Goal: Task Accomplishment & Management: Use online tool/utility

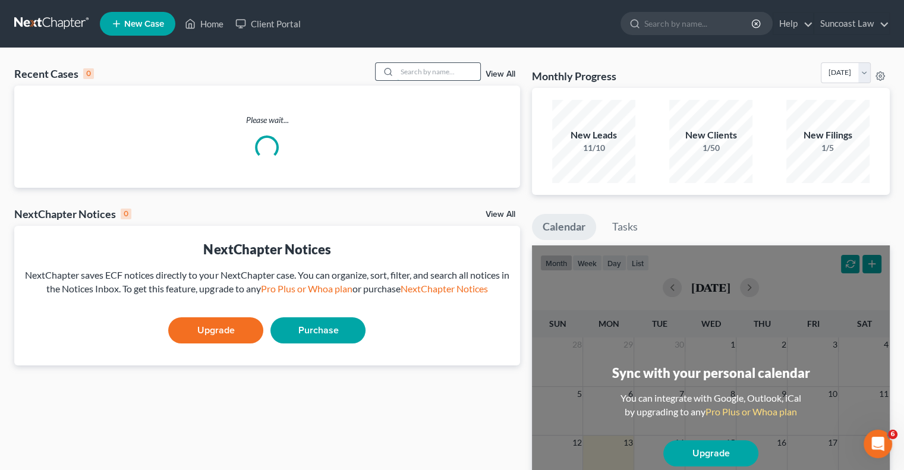
click at [411, 73] on input "search" at bounding box center [438, 71] width 83 height 17
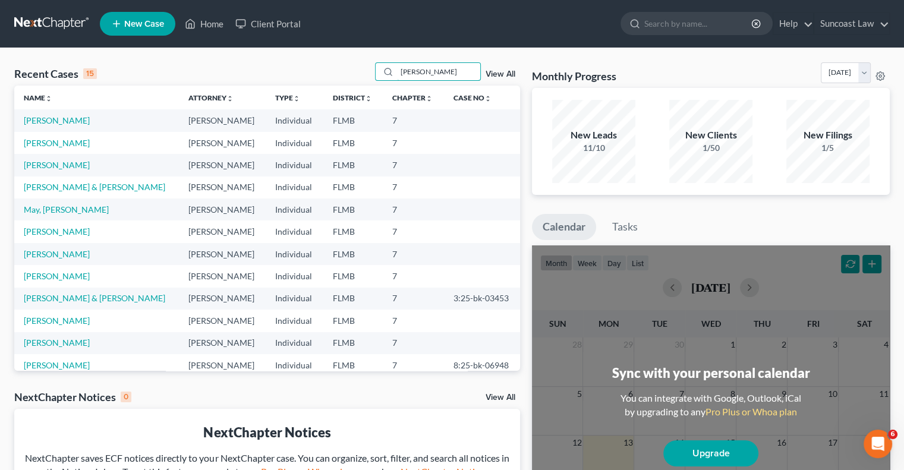
type input "[PERSON_NAME]"
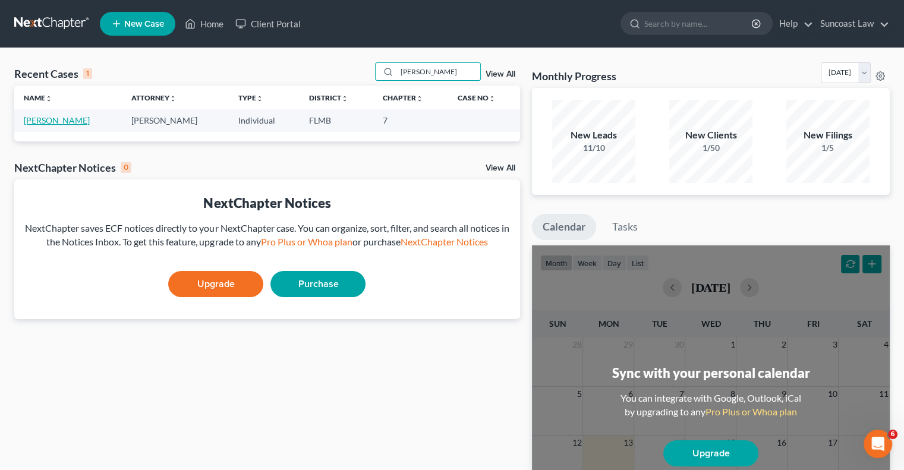
click at [52, 118] on link "[PERSON_NAME]" at bounding box center [57, 120] width 66 height 10
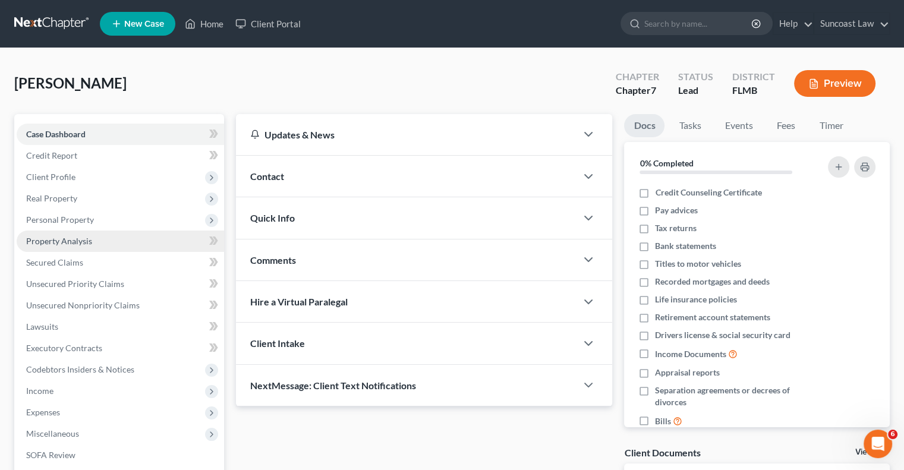
click at [66, 241] on span "Property Analysis" at bounding box center [59, 241] width 66 height 10
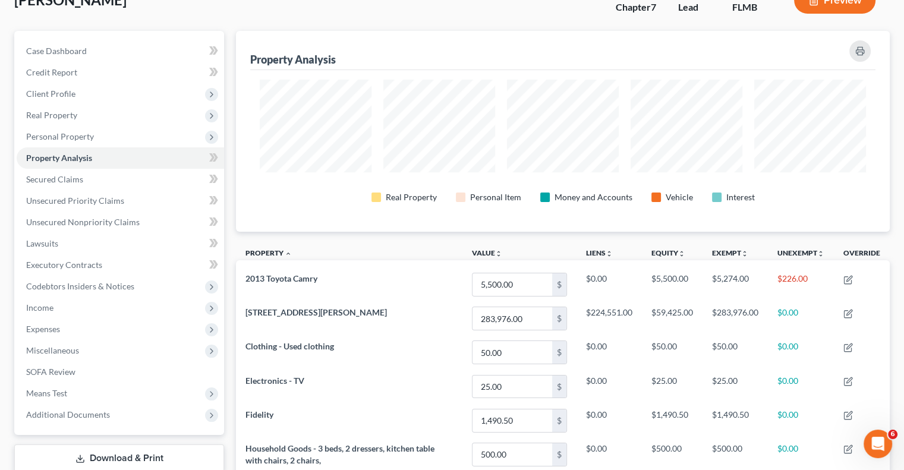
scroll to position [335, 0]
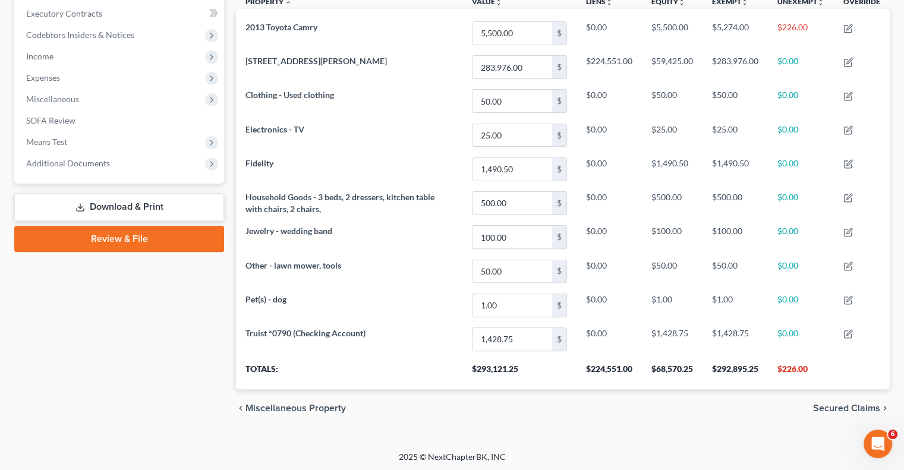
click at [131, 206] on link "Download & Print" at bounding box center [119, 207] width 210 height 28
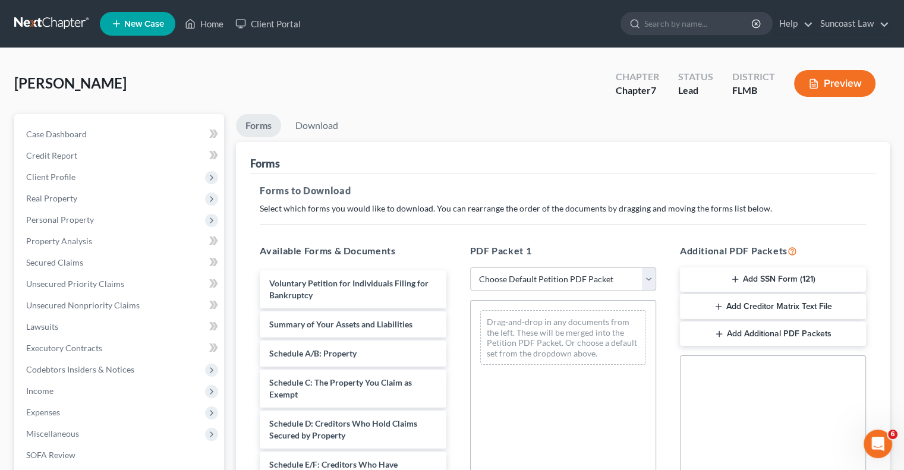
drag, startPoint x: 517, startPoint y: 275, endPoint x: 519, endPoint y: 289, distance: 13.8
click at [517, 275] on select "Choose Default Petition PDF Packet Complete Bankruptcy Petition (all forms and …" at bounding box center [563, 279] width 186 height 24
select select "0"
click at [470, 267] on select "Choose Default Petition PDF Packet Complete Bankruptcy Petition (all forms and …" at bounding box center [563, 279] width 186 height 24
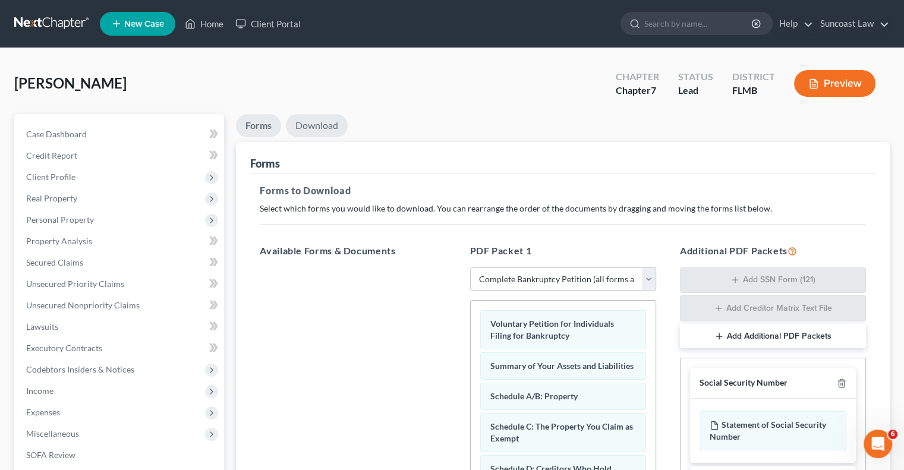
click at [319, 131] on link "Download" at bounding box center [317, 125] width 62 height 23
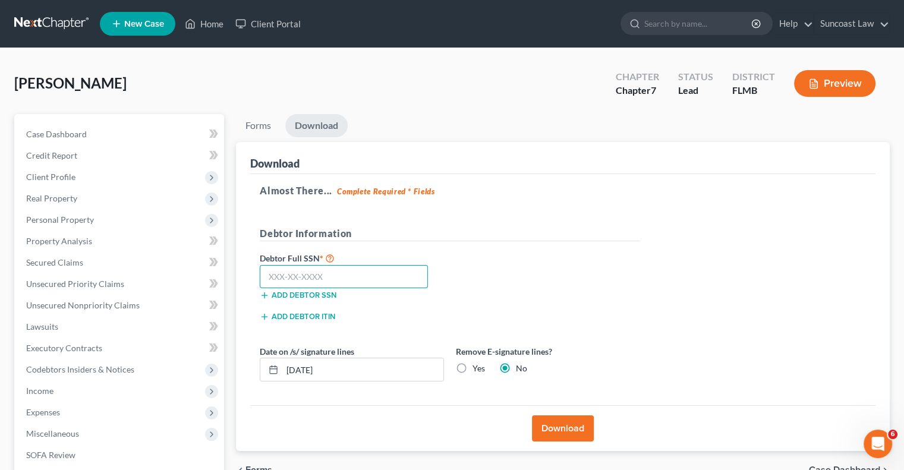
click at [319, 273] on input "text" at bounding box center [344, 277] width 168 height 24
type input "327-54-6259"
drag, startPoint x: 351, startPoint y: 367, endPoint x: 300, endPoint y: 372, distance: 50.7
click at [300, 372] on input "[DATE]" at bounding box center [362, 369] width 161 height 23
type input "[DATE]"
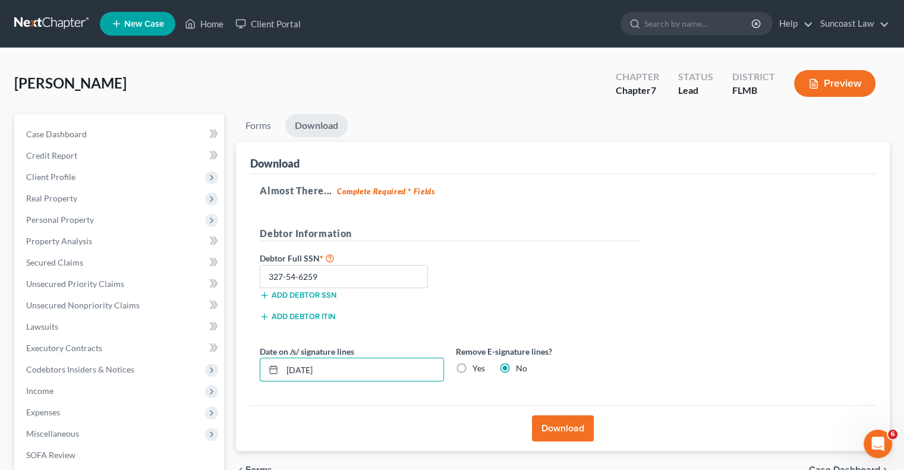
click at [473, 367] on label "Yes" at bounding box center [479, 369] width 12 height 12
click at [477, 367] on input "Yes" at bounding box center [481, 367] width 8 height 8
radio input "true"
radio input "false"
click at [568, 426] on button "Download" at bounding box center [563, 429] width 62 height 26
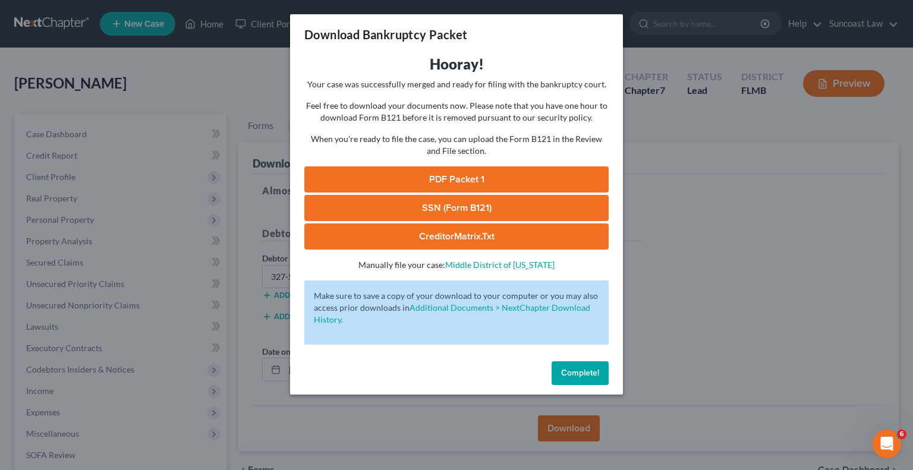
click at [486, 211] on link "SSN (Form B121)" at bounding box center [456, 208] width 304 height 26
click at [474, 185] on link "PDF Packet 1" at bounding box center [456, 179] width 304 height 26
click at [594, 368] on span "Complete!" at bounding box center [580, 373] width 38 height 10
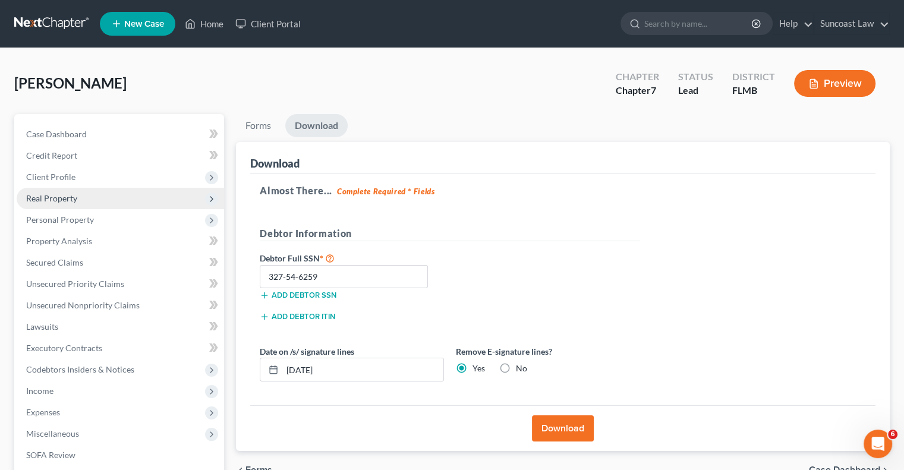
drag, startPoint x: 65, startPoint y: 199, endPoint x: 72, endPoint y: 206, distance: 9.2
click at [65, 199] on span "Real Property" at bounding box center [51, 198] width 51 height 10
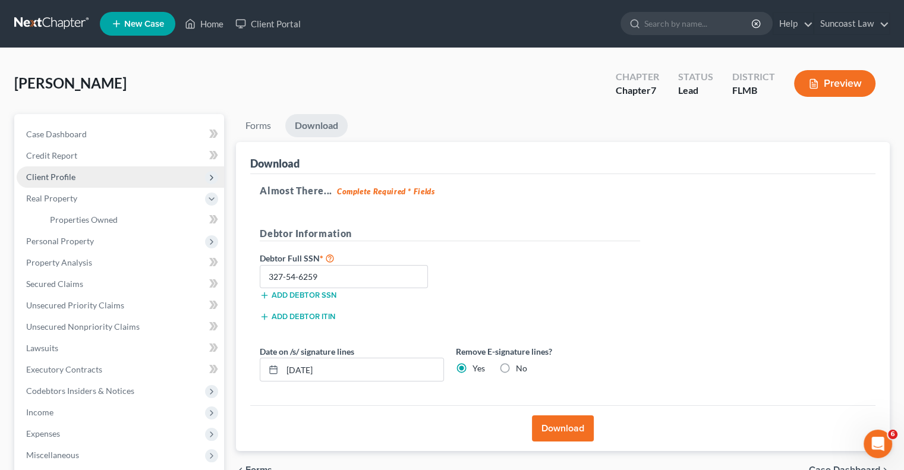
click at [71, 180] on span "Client Profile" at bounding box center [50, 177] width 49 height 10
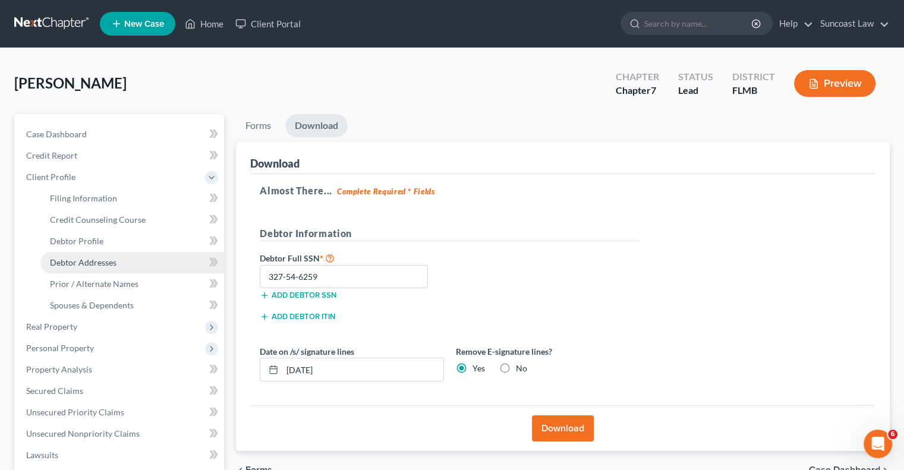
click at [119, 266] on link "Debtor Addresses" at bounding box center [132, 262] width 184 height 21
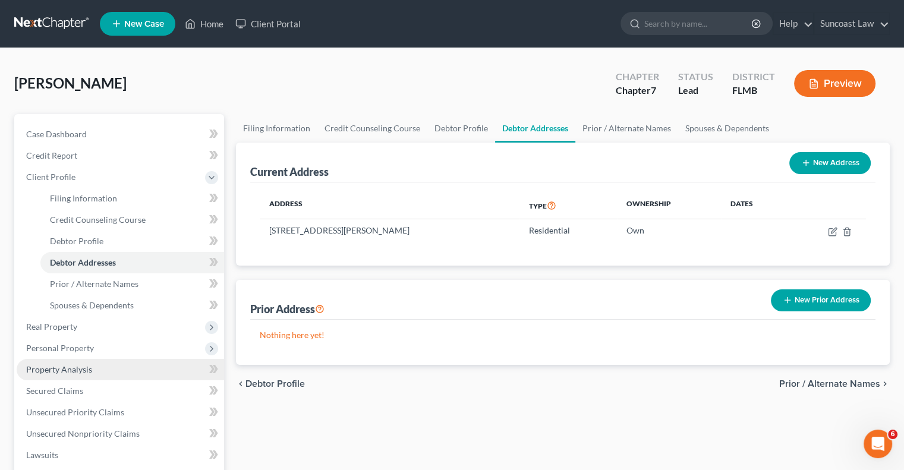
click at [98, 370] on link "Property Analysis" at bounding box center [120, 369] width 207 height 21
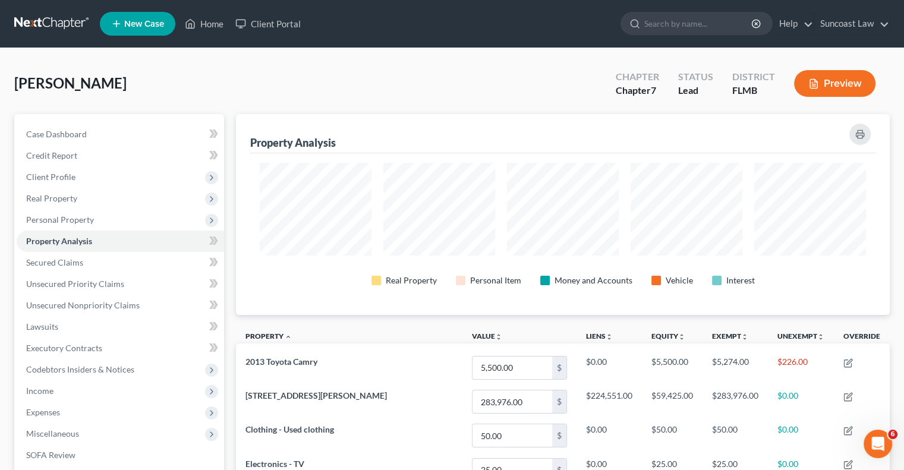
scroll to position [201, 653]
click at [48, 194] on span "Real Property" at bounding box center [51, 198] width 51 height 10
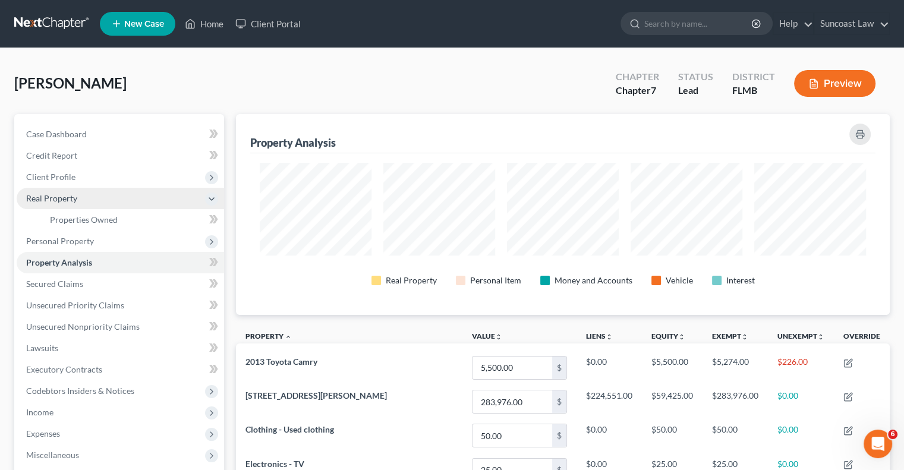
drag, startPoint x: 78, startPoint y: 180, endPoint x: 90, endPoint y: 191, distance: 16.4
click at [81, 180] on span "Client Profile" at bounding box center [120, 176] width 207 height 21
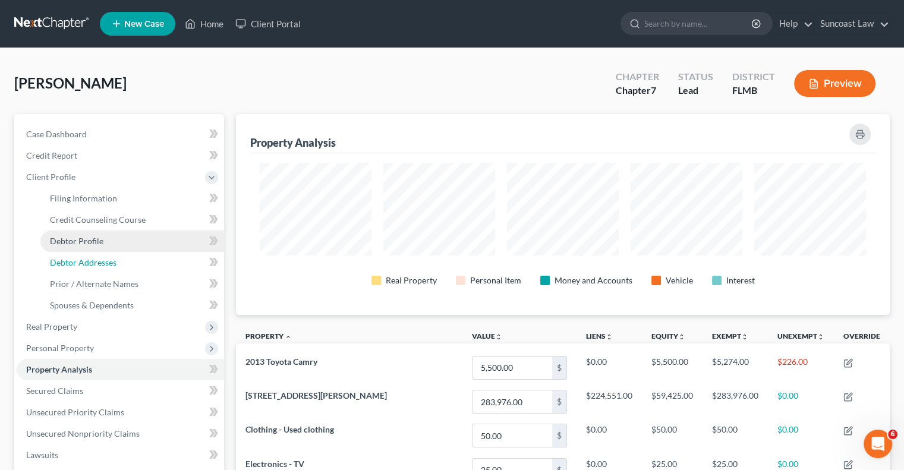
drag, startPoint x: 100, startPoint y: 266, endPoint x: 120, endPoint y: 232, distance: 39.5
click at [100, 265] on span "Debtor Addresses" at bounding box center [83, 262] width 67 height 10
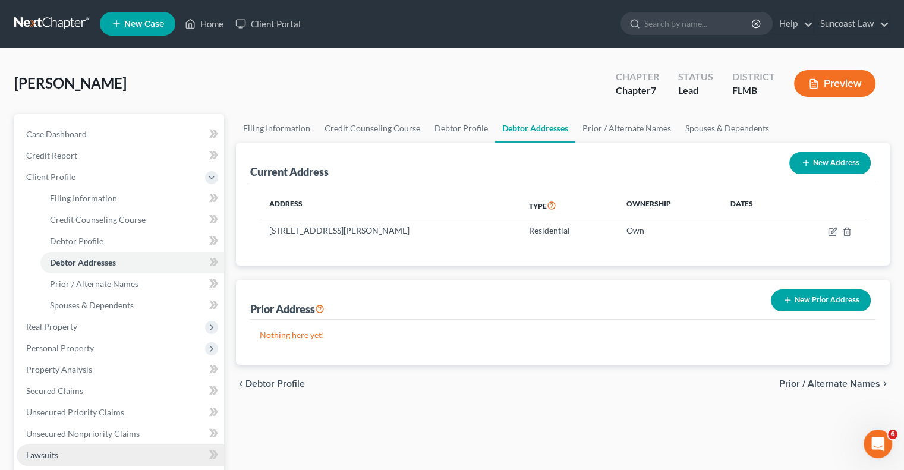
drag, startPoint x: 58, startPoint y: 449, endPoint x: 78, endPoint y: 455, distance: 21.5
click at [58, 450] on span "Lawsuits" at bounding box center [42, 455] width 32 height 10
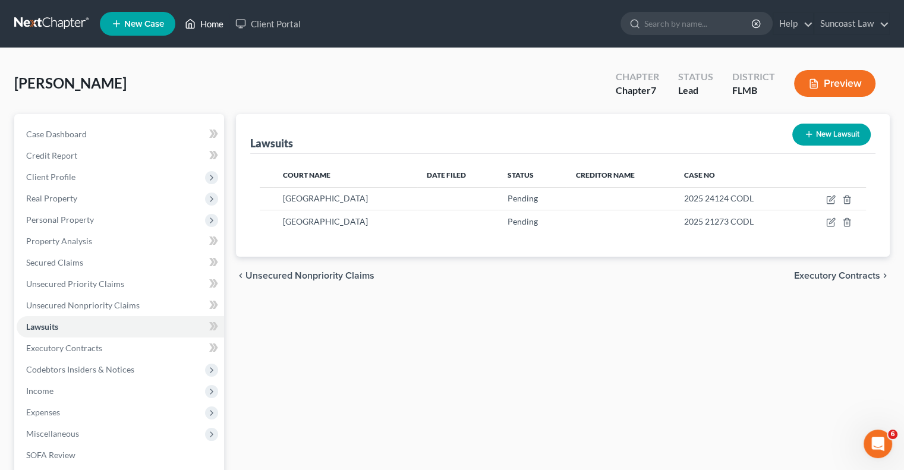
click at [210, 28] on link "Home" at bounding box center [204, 23] width 51 height 21
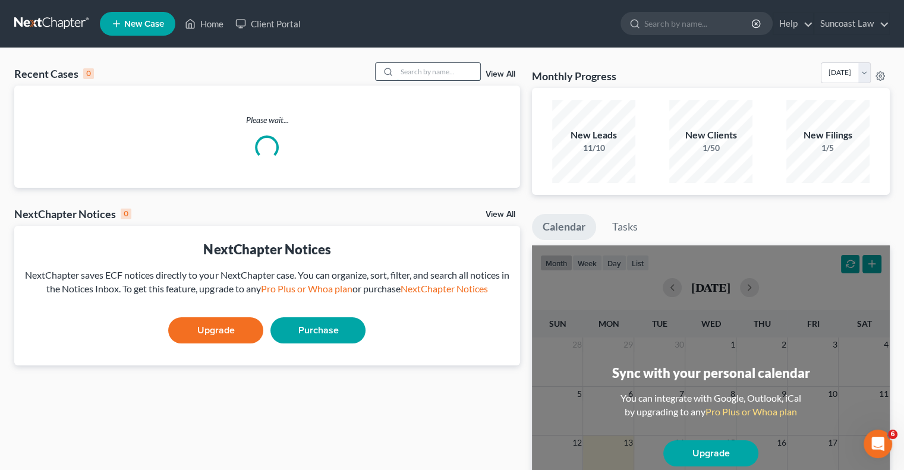
click at [452, 68] on input "search" at bounding box center [438, 71] width 83 height 17
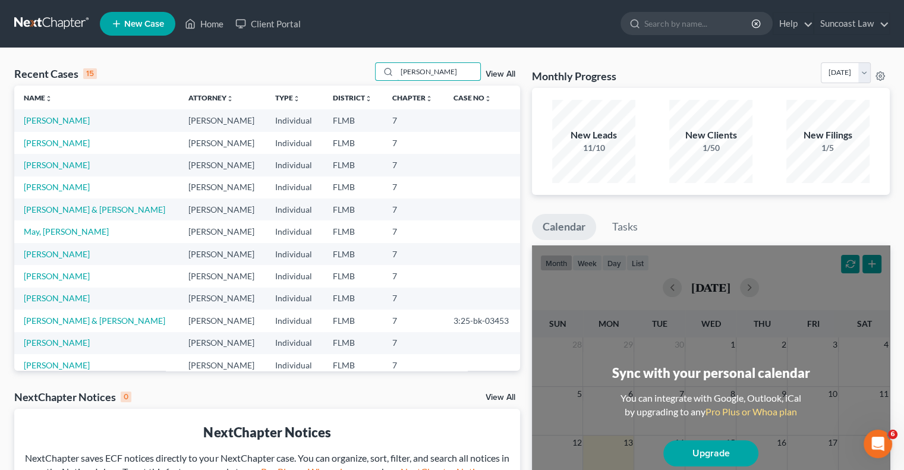
type input "[PERSON_NAME]"
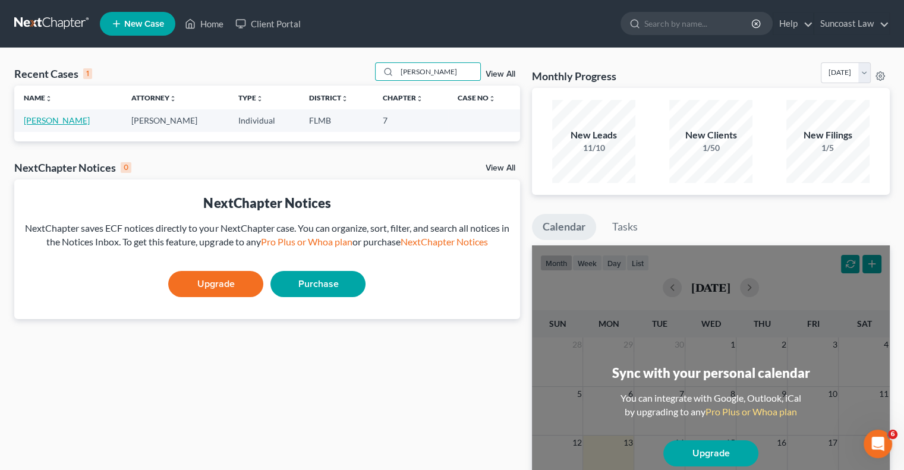
click at [54, 121] on link "[PERSON_NAME]" at bounding box center [57, 120] width 66 height 10
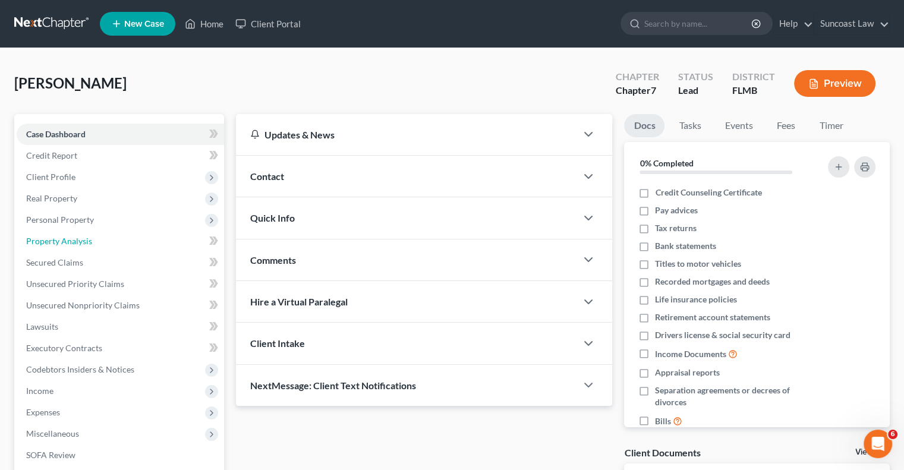
drag, startPoint x: 77, startPoint y: 241, endPoint x: 333, endPoint y: 292, distance: 261.1
click at [76, 241] on span "Property Analysis" at bounding box center [59, 241] width 66 height 10
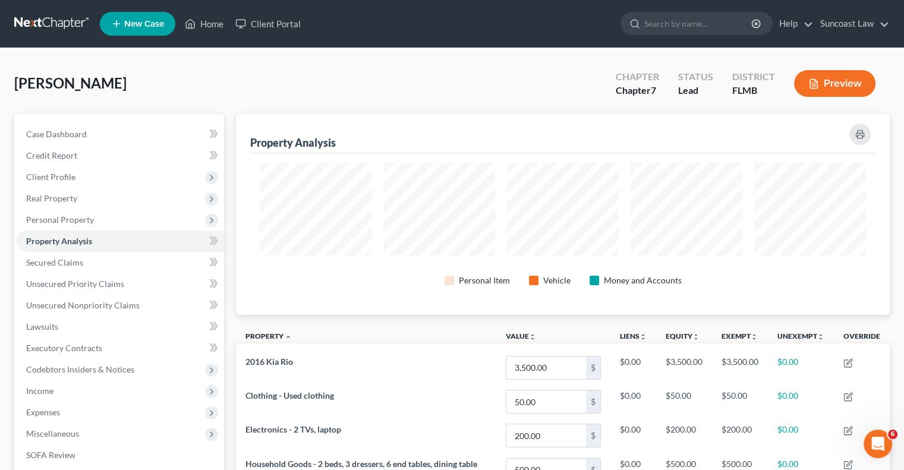
scroll to position [201, 653]
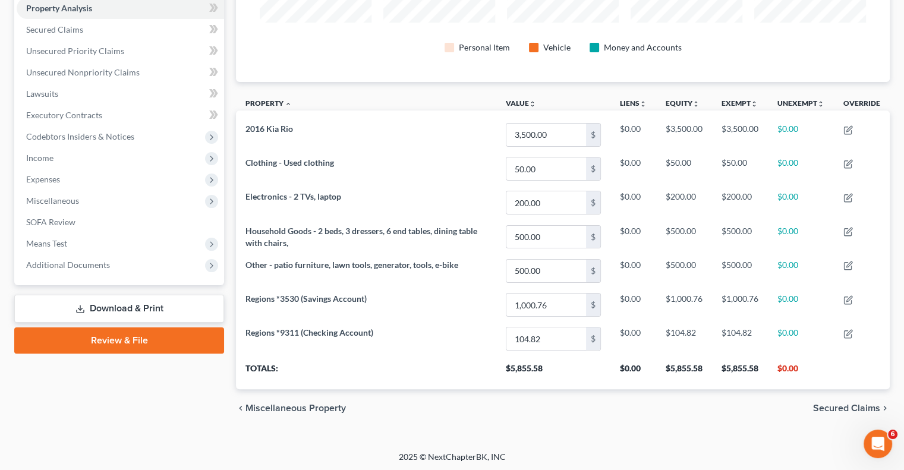
click at [119, 305] on link "Download & Print" at bounding box center [119, 309] width 210 height 28
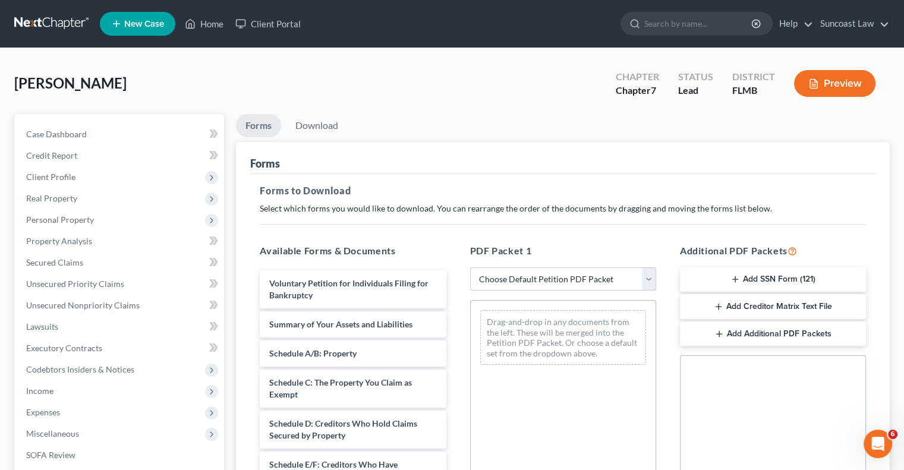
drag, startPoint x: 499, startPoint y: 278, endPoint x: 506, endPoint y: 285, distance: 10.5
click at [499, 278] on select "Choose Default Petition PDF Packet Complete Bankruptcy Petition (all forms and …" at bounding box center [563, 279] width 186 height 24
select select "0"
click at [470, 267] on select "Choose Default Petition PDF Packet Complete Bankruptcy Petition (all forms and …" at bounding box center [563, 279] width 186 height 24
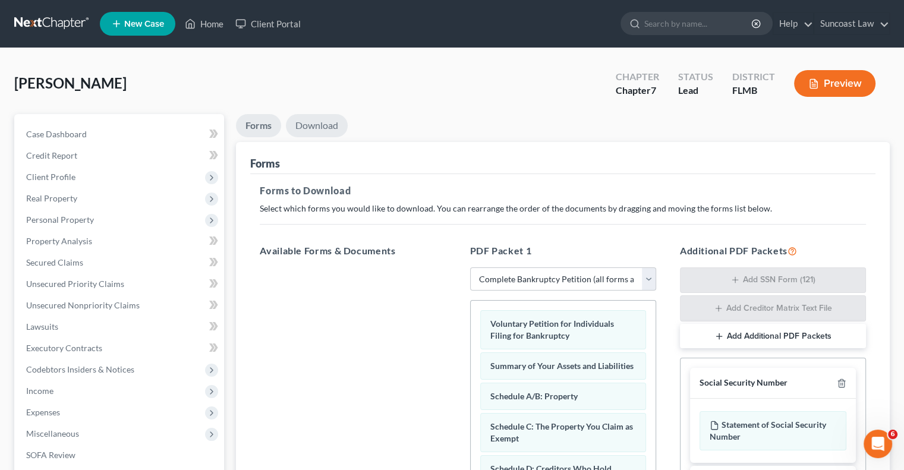
click at [306, 123] on link "Download" at bounding box center [317, 125] width 62 height 23
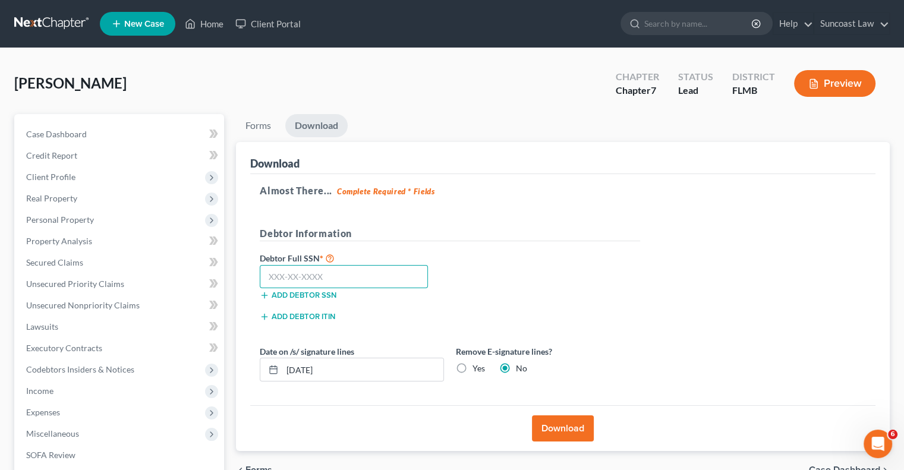
drag, startPoint x: 385, startPoint y: 272, endPoint x: 393, endPoint y: 268, distance: 8.5
click at [385, 271] on input "text" at bounding box center [344, 277] width 168 height 24
type input "408-19-9898"
drag, startPoint x: 373, startPoint y: 369, endPoint x: 300, endPoint y: 376, distance: 74.1
click at [300, 376] on input "[DATE]" at bounding box center [362, 369] width 161 height 23
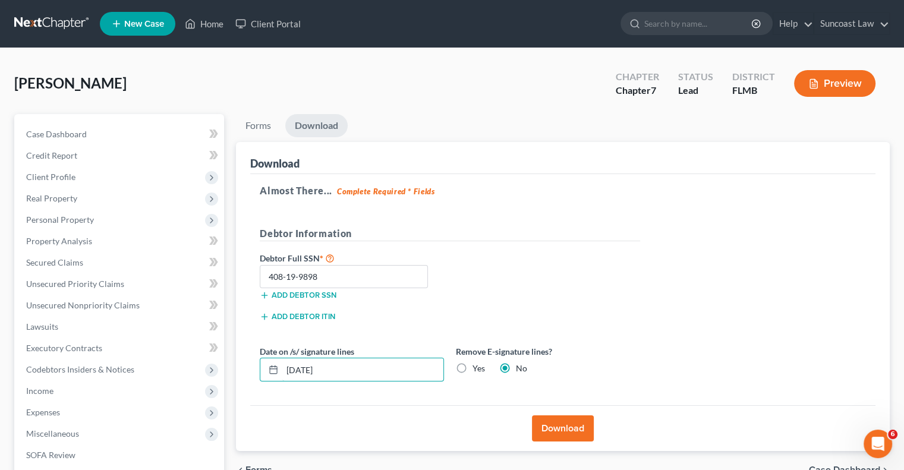
type input "[DATE]"
drag, startPoint x: 459, startPoint y: 367, endPoint x: 525, endPoint y: 415, distance: 81.2
click at [473, 367] on label "Yes" at bounding box center [479, 369] width 12 height 12
click at [477, 367] on input "Yes" at bounding box center [481, 367] width 8 height 8
radio input "true"
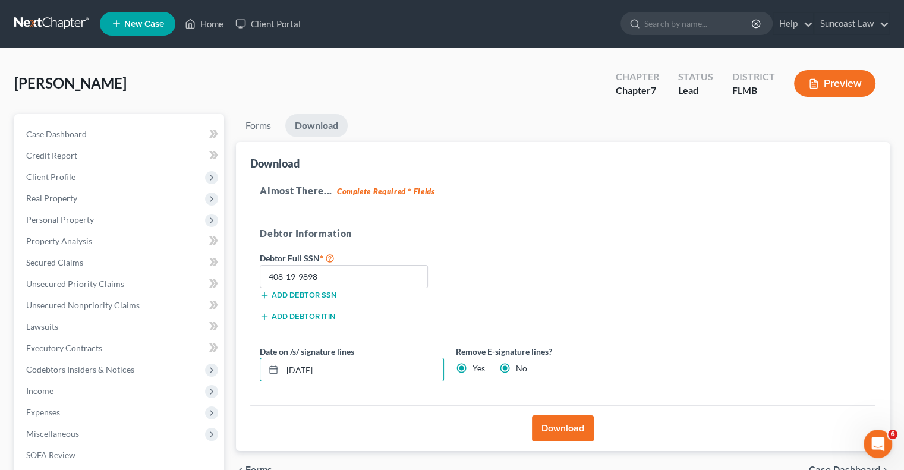
radio input "false"
click at [554, 422] on button "Download" at bounding box center [563, 429] width 62 height 26
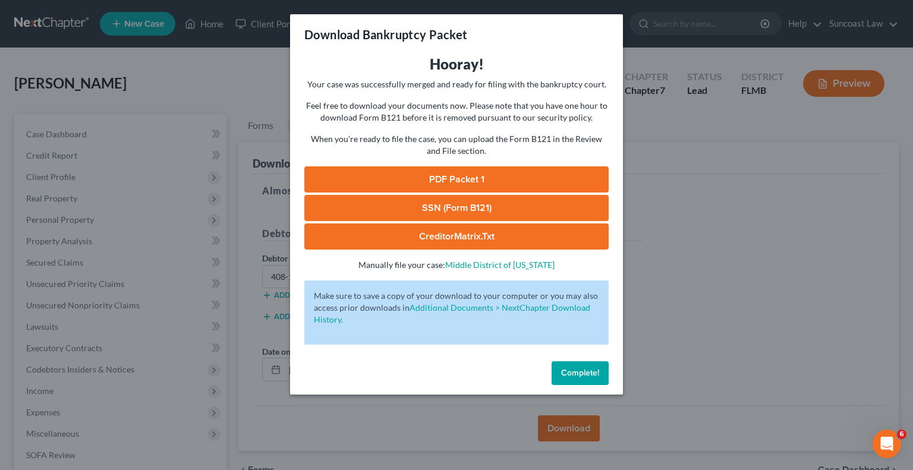
click at [495, 206] on link "SSN (Form B121)" at bounding box center [456, 208] width 304 height 26
click at [519, 174] on link "PDF Packet 1" at bounding box center [456, 179] width 304 height 26
click at [587, 373] on span "Complete!" at bounding box center [580, 373] width 38 height 10
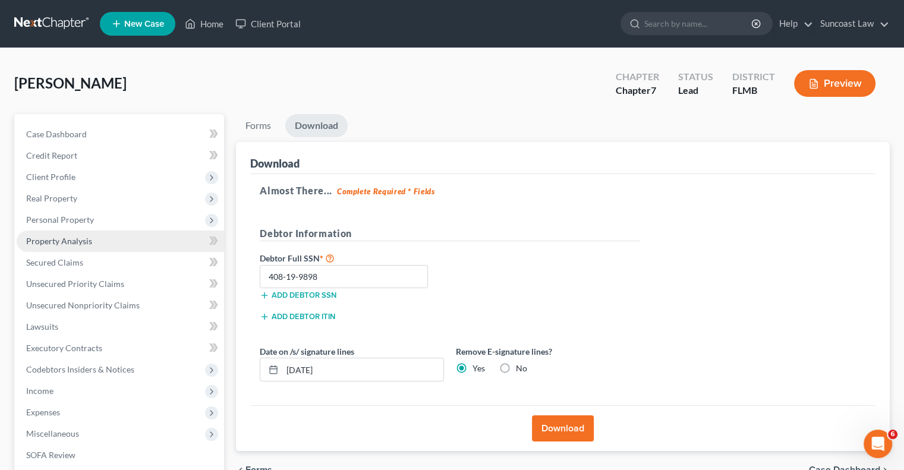
click at [64, 239] on span "Property Analysis" at bounding box center [59, 241] width 66 height 10
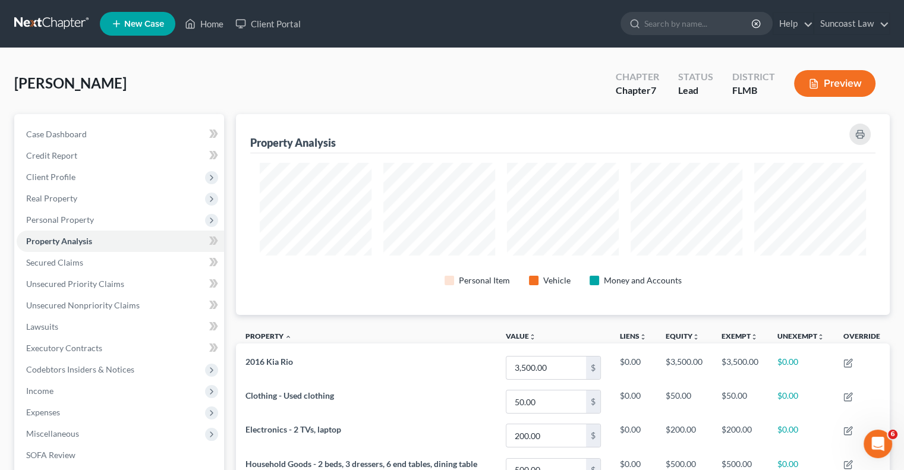
scroll to position [201, 653]
click at [67, 191] on span "Real Property" at bounding box center [120, 198] width 207 height 21
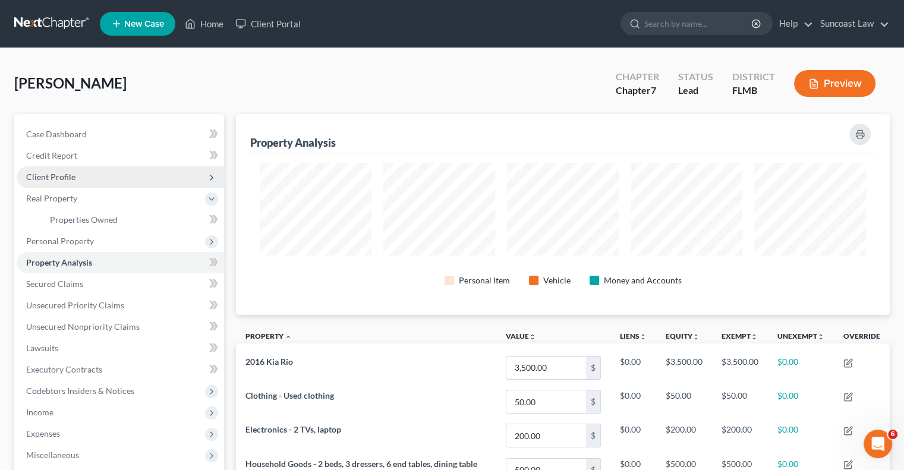
click at [65, 175] on span "Client Profile" at bounding box center [50, 177] width 49 height 10
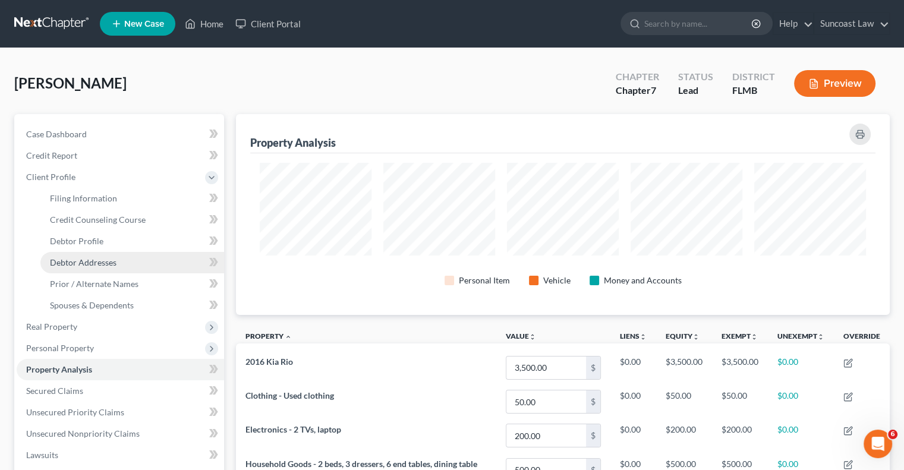
click at [108, 262] on span "Debtor Addresses" at bounding box center [83, 262] width 67 height 10
